Goal: Task Accomplishment & Management: Use online tool/utility

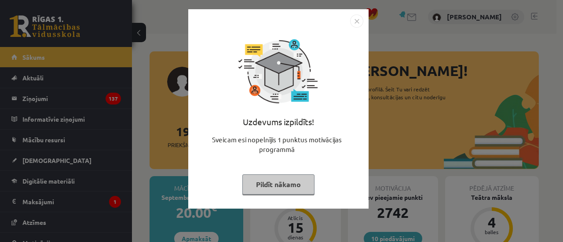
click at [301, 173] on div "Uzdevums izpildīts! Sveicam esi nopelnījis 1 punktus motivācijas programmā Pild…" at bounding box center [278, 116] width 170 height 176
click at [303, 182] on button "Pildīt nākamo" at bounding box center [278, 185] width 72 height 20
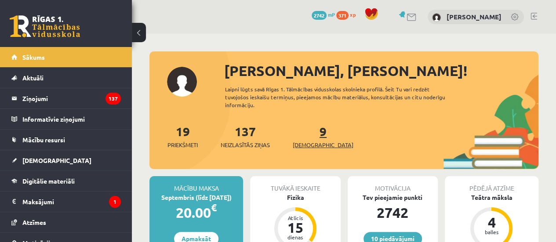
click at [318, 149] on span "[DEMOGRAPHIC_DATA]" at bounding box center [323, 145] width 61 height 9
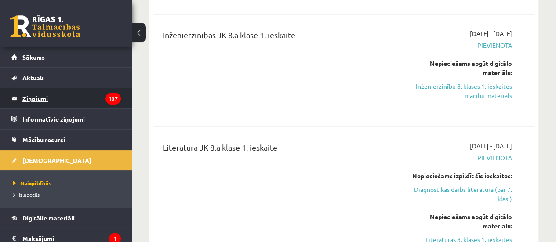
scroll to position [703, 0]
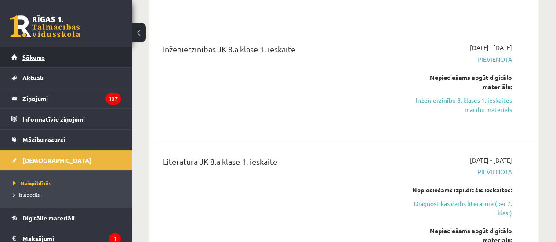
click at [44, 62] on link "Sākums" at bounding box center [65, 57] width 109 height 20
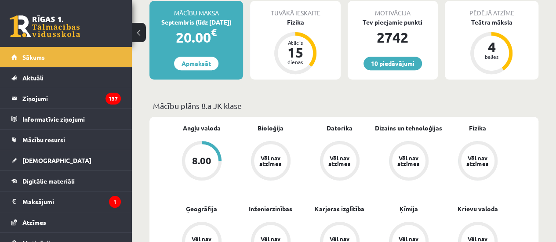
scroll to position [132, 0]
